Goal: Task Accomplishment & Management: Manage account settings

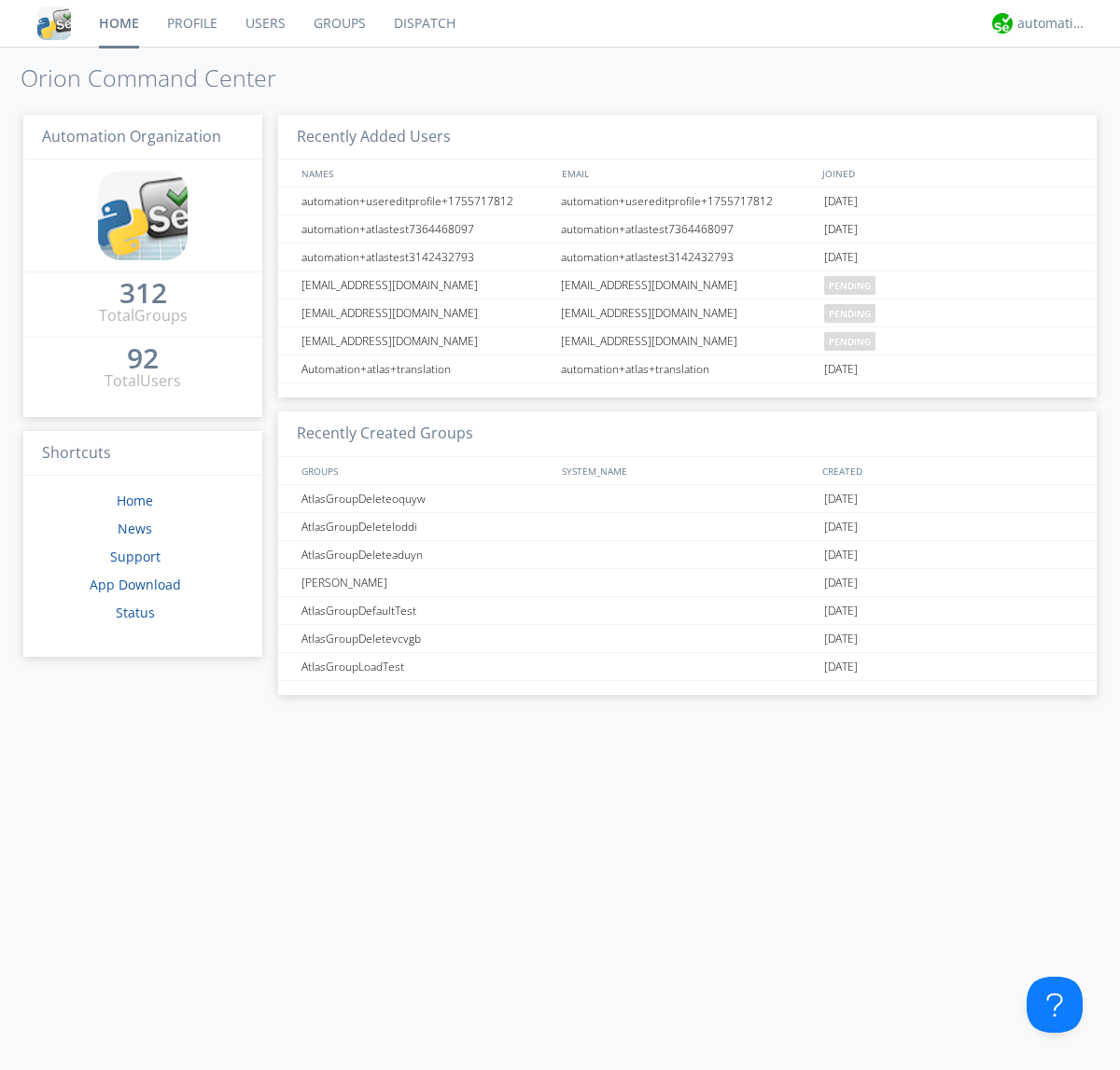
click at [264, 23] on link "Users" at bounding box center [265, 23] width 68 height 47
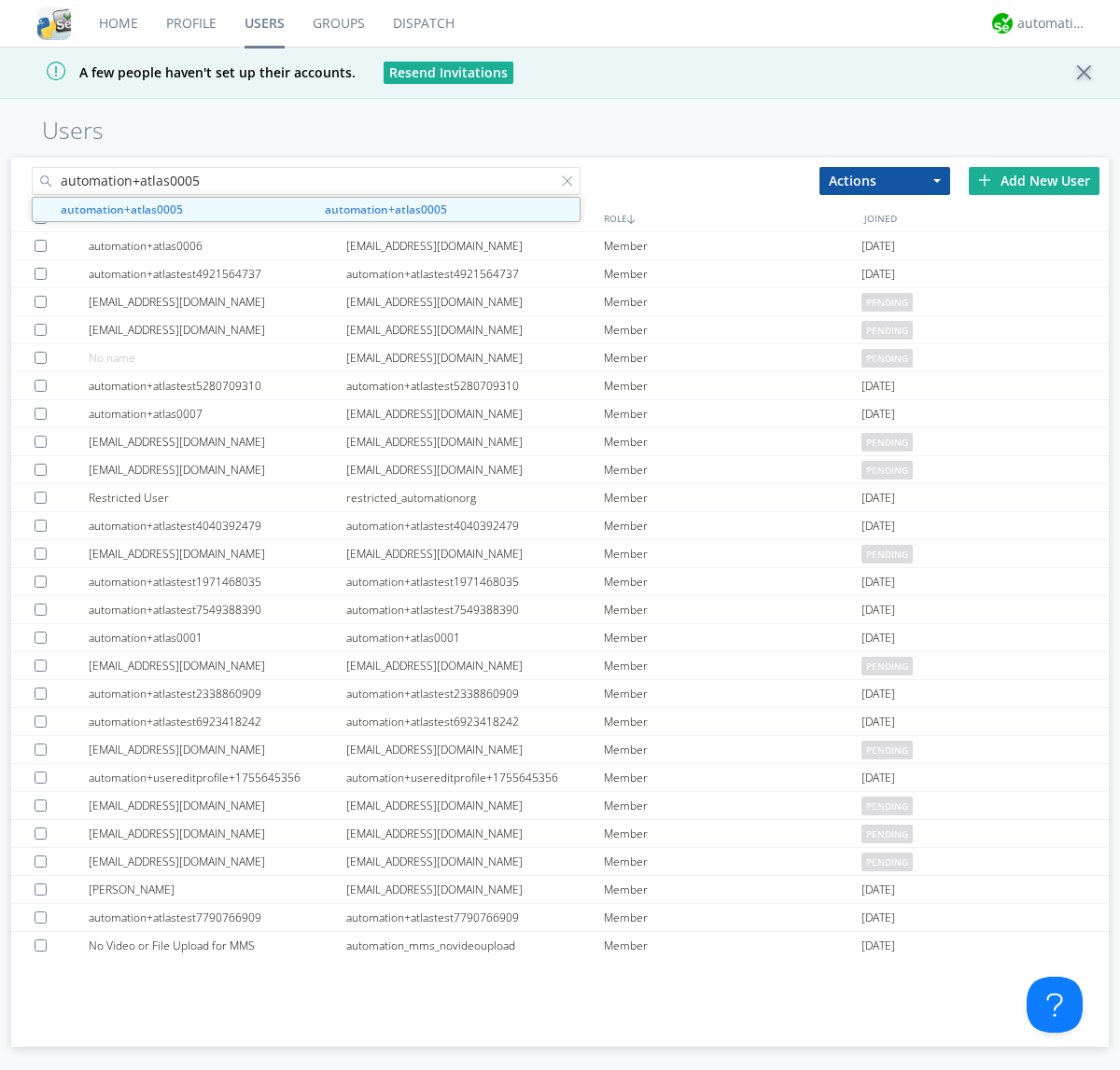
type input "automation+atlas0005"
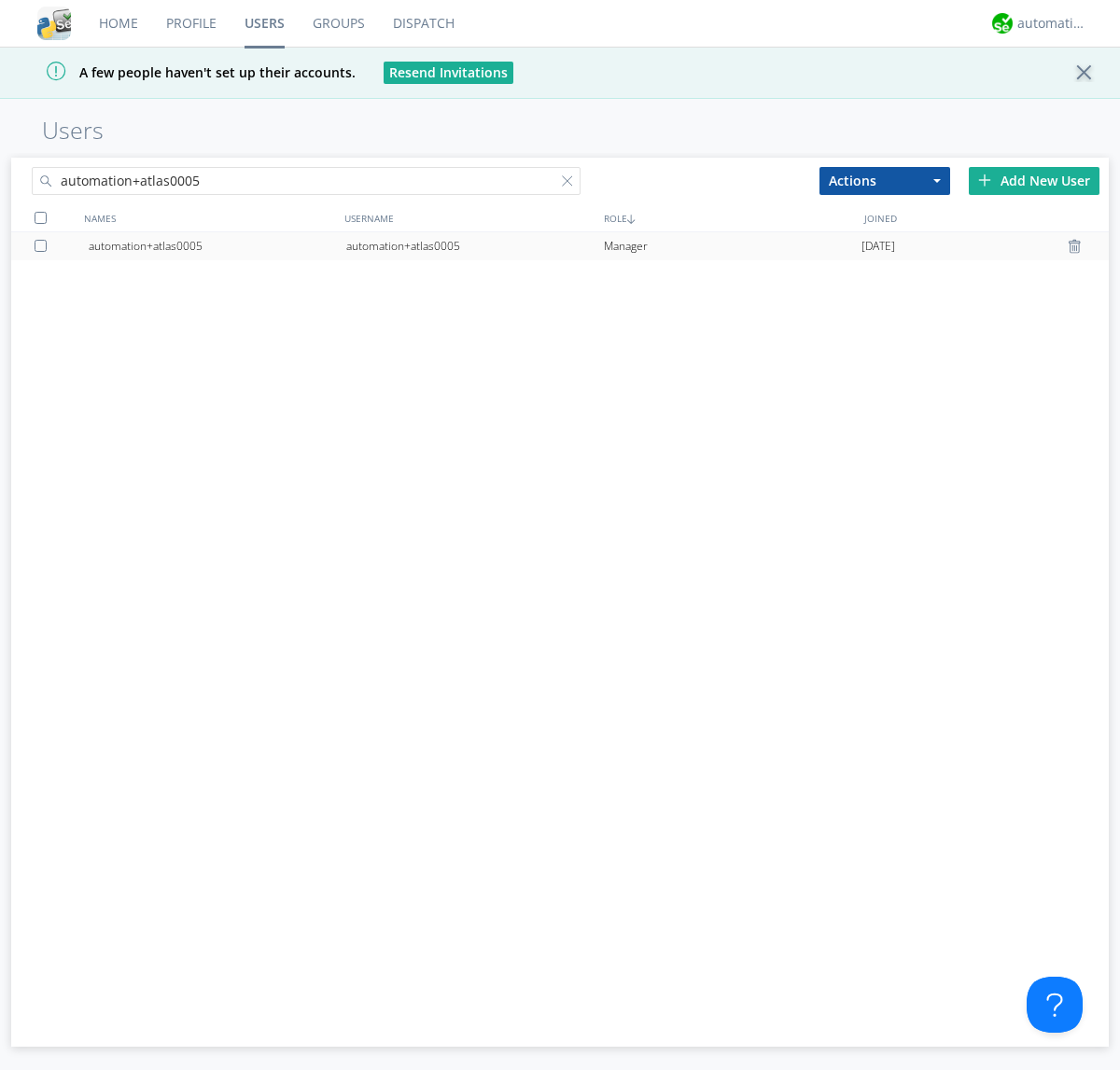
click at [474, 246] on div "automation+atlas0005" at bounding box center [474, 246] width 257 height 28
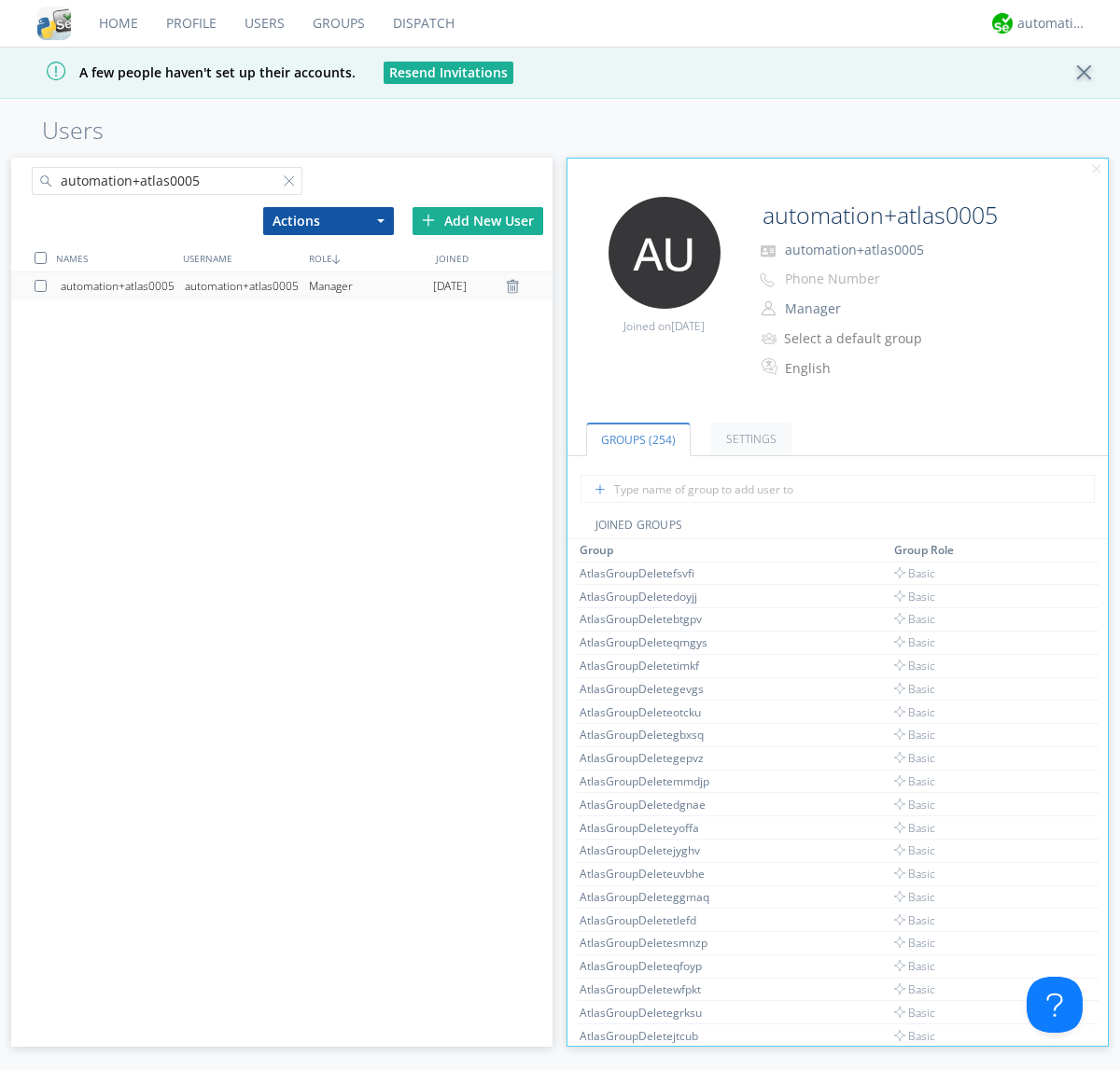
click at [748, 438] on link "Settings" at bounding box center [751, 439] width 80 height 33
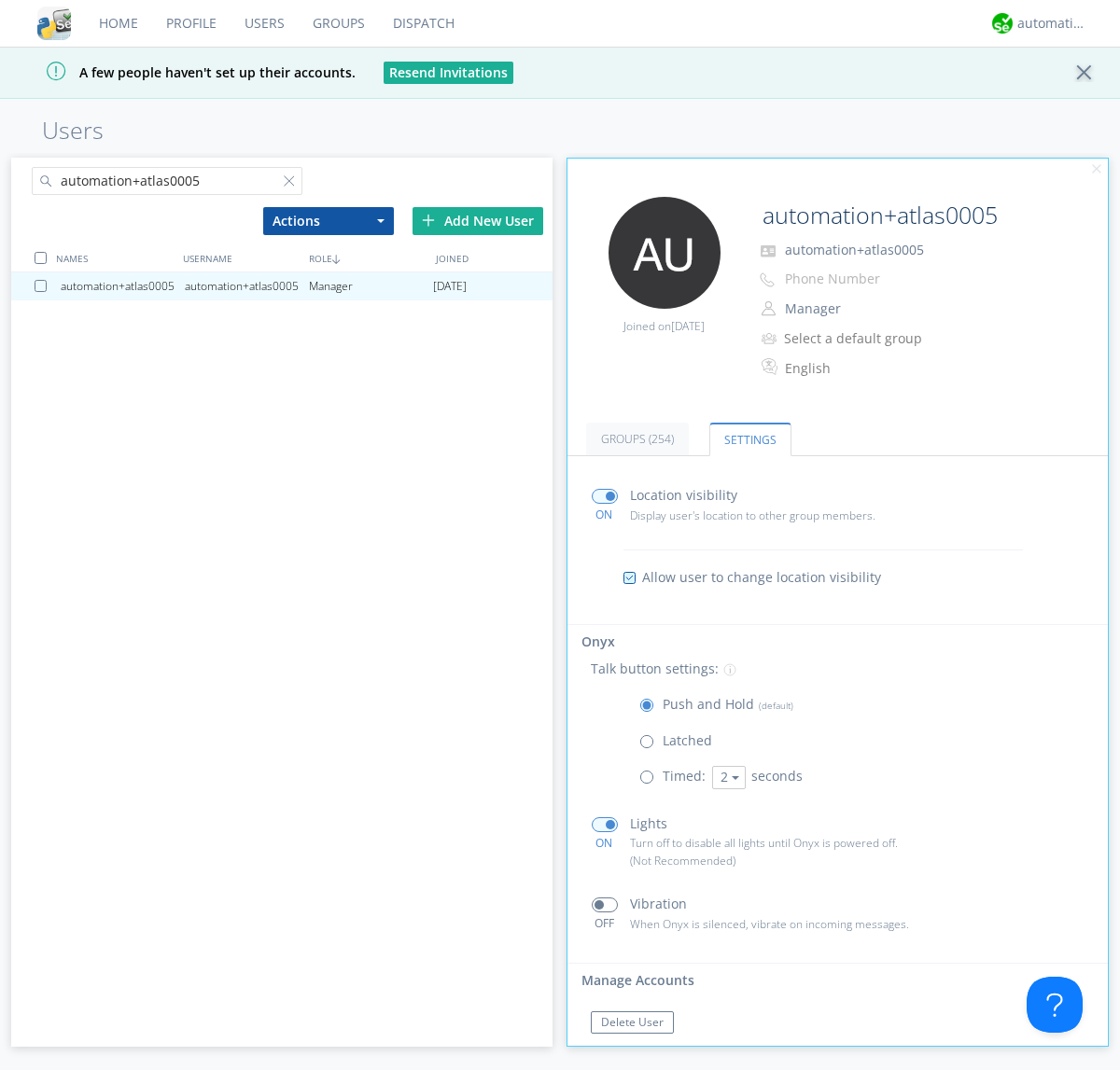
click at [650, 745] on span at bounding box center [650, 746] width 23 height 23
click at [0, 0] on input "radio" at bounding box center [0, 0] width 0 height 0
click at [650, 709] on span at bounding box center [650, 710] width 23 height 23
click at [0, 0] on input "radio" at bounding box center [0, 0] width 0 height 0
click at [1046, 23] on div "automation+atlas" at bounding box center [1051, 24] width 70 height 19
